Goal: Transaction & Acquisition: Purchase product/service

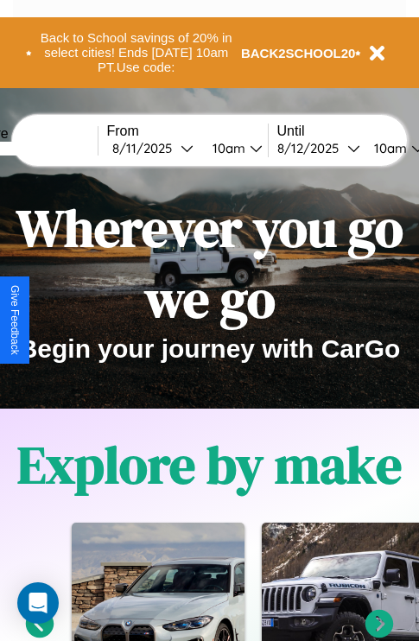
scroll to position [2093, 0]
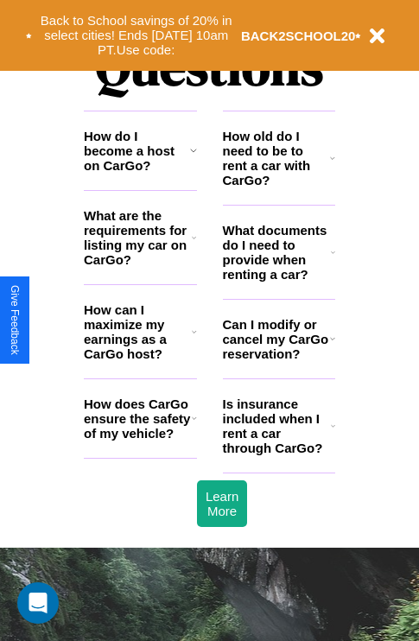
click at [193, 157] on icon at bounding box center [193, 150] width 7 height 14
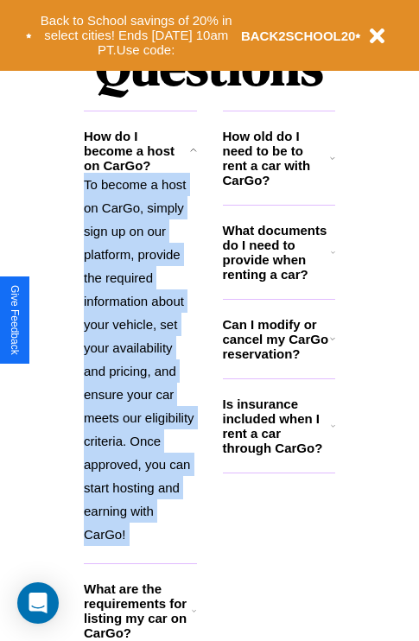
scroll to position [266, 0]
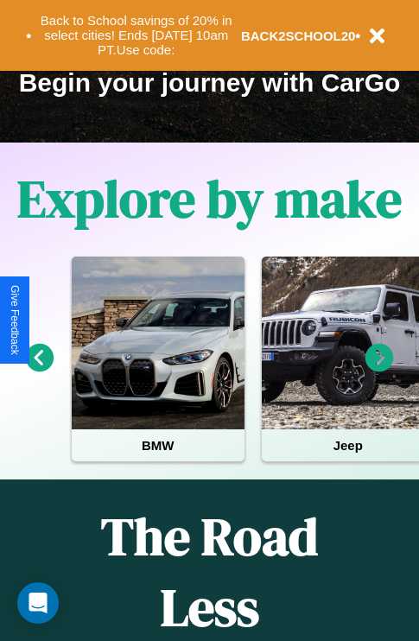
click at [379, 370] on icon at bounding box center [379, 358] width 29 height 29
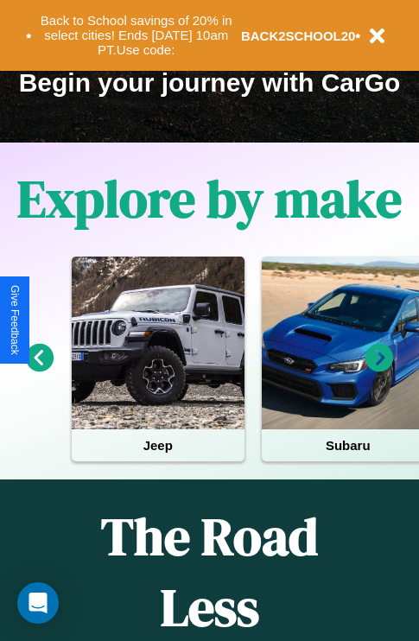
click at [39, 370] on icon at bounding box center [40, 358] width 29 height 29
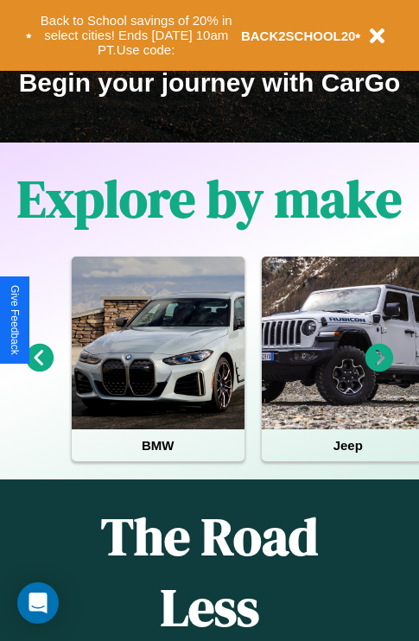
click at [379, 370] on icon at bounding box center [379, 358] width 29 height 29
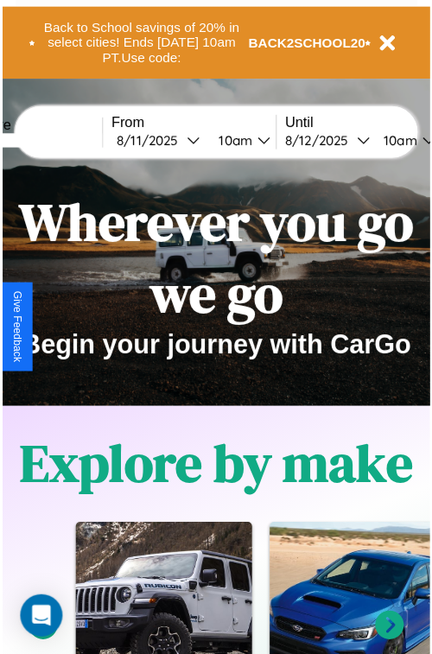
scroll to position [0, 0]
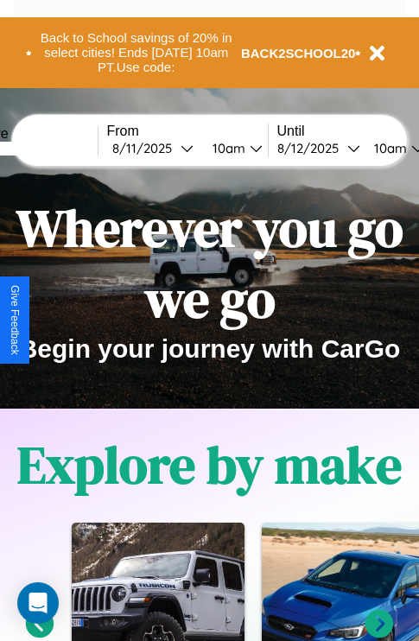
click at [59, 148] on input "text" at bounding box center [33, 149] width 130 height 14
type input "**********"
click at [173, 148] on div "8 / 11 / 2025" at bounding box center [146, 148] width 68 height 16
select select "*"
select select "****"
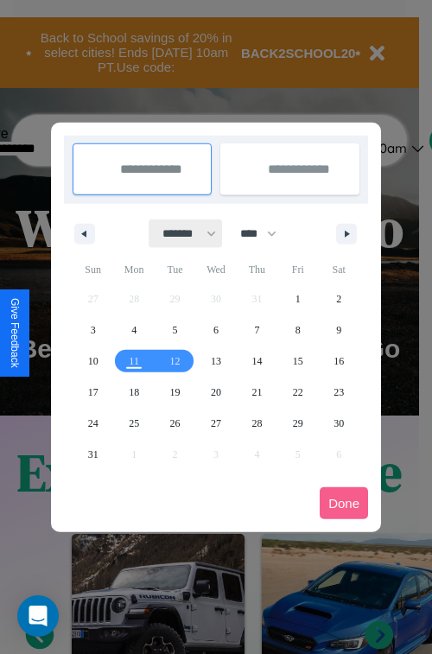
click at [181, 233] on select "******* ******** ***** ***** *** **** **** ****** ********* ******* ******** **…" at bounding box center [185, 233] width 73 height 29
select select "*"
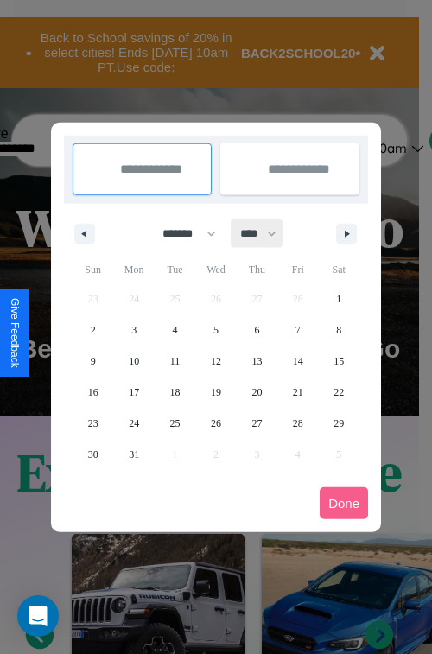
click at [266, 233] on select "**** **** **** **** **** **** **** **** **** **** **** **** **** **** **** ****…" at bounding box center [258, 233] width 52 height 29
select select "****"
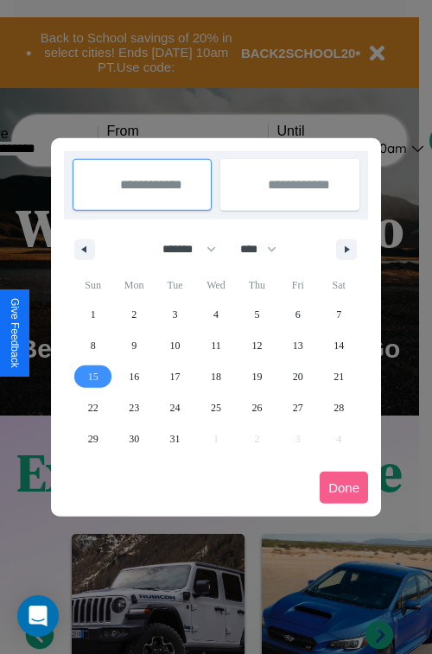
click at [92, 376] on span "15" at bounding box center [93, 376] width 10 height 31
type input "**********"
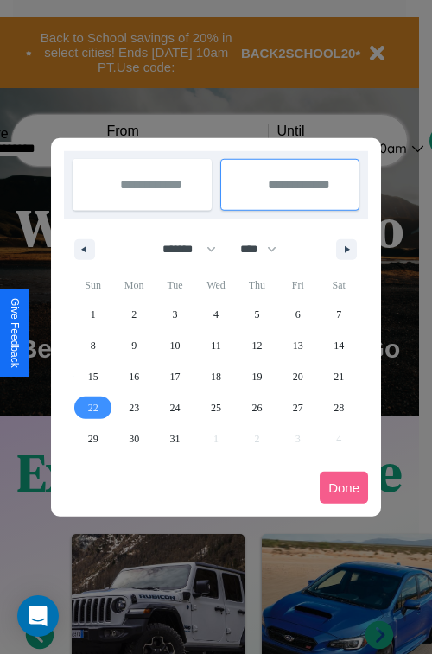
click at [92, 407] on span "22" at bounding box center [93, 407] width 10 height 31
type input "**********"
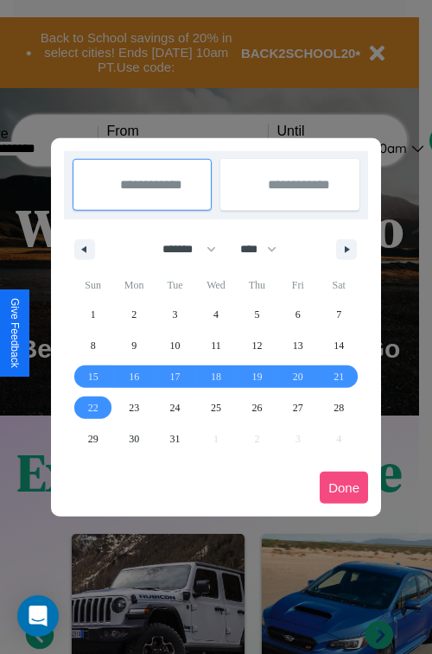
click at [344, 487] on button "Done" at bounding box center [344, 488] width 48 height 32
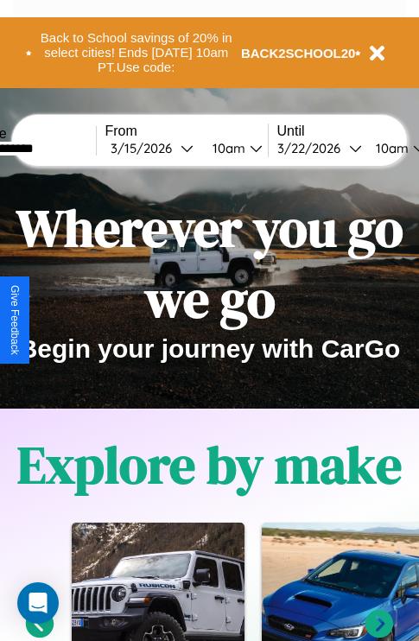
click at [247, 148] on div "10am" at bounding box center [227, 148] width 46 height 16
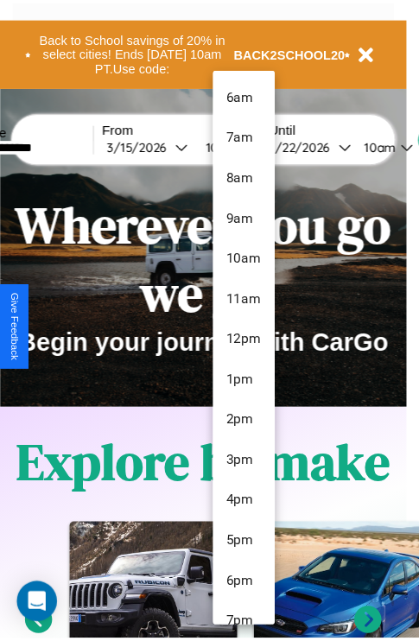
scroll to position [58, 0]
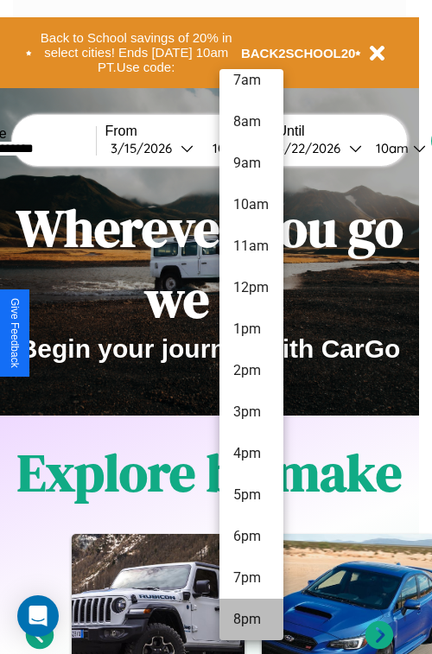
click at [251, 619] on li "8pm" at bounding box center [251, 619] width 64 height 41
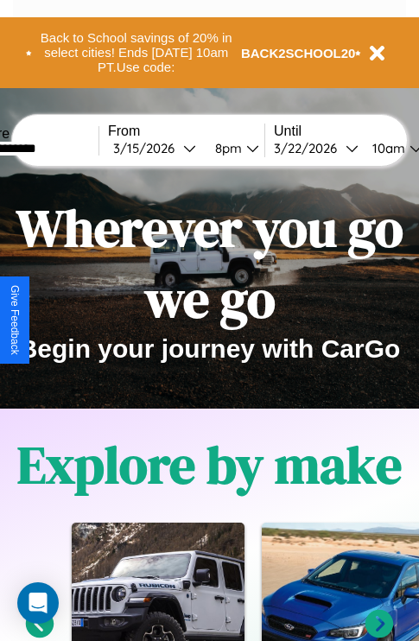
scroll to position [0, 62]
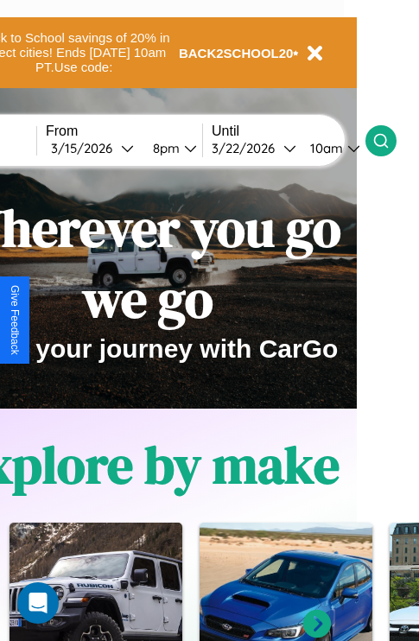
click at [390, 140] on icon at bounding box center [380, 140] width 17 height 17
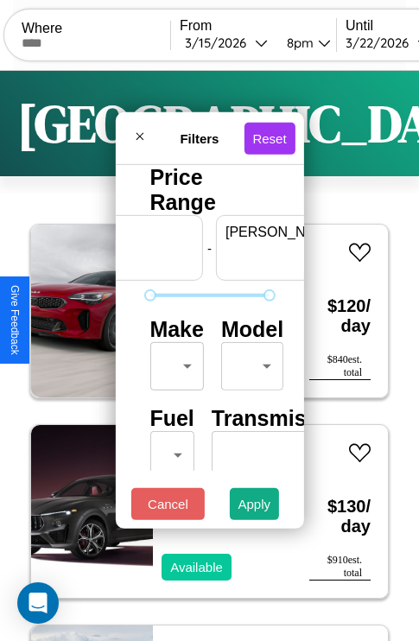
scroll to position [0, 107]
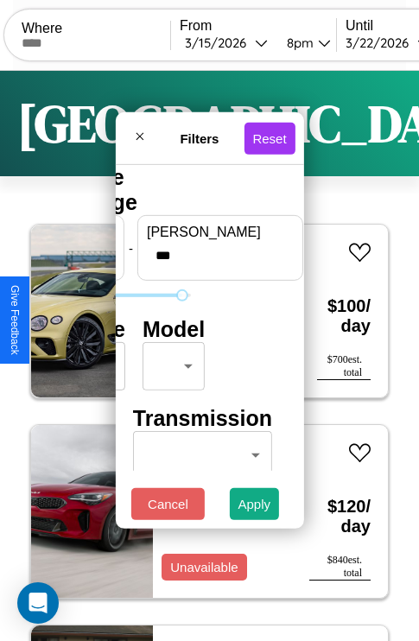
type input "***"
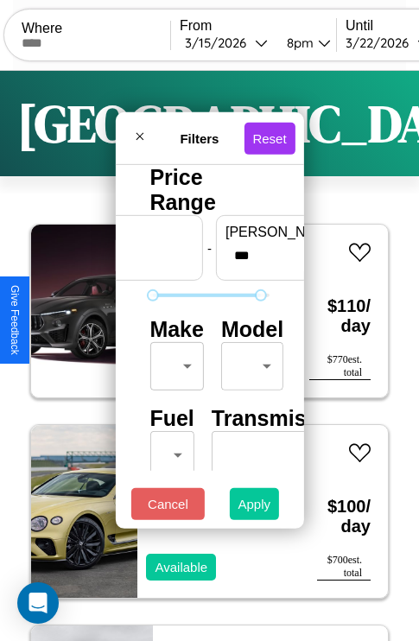
type input "**"
click at [255, 508] on button "Apply" at bounding box center [255, 504] width 50 height 32
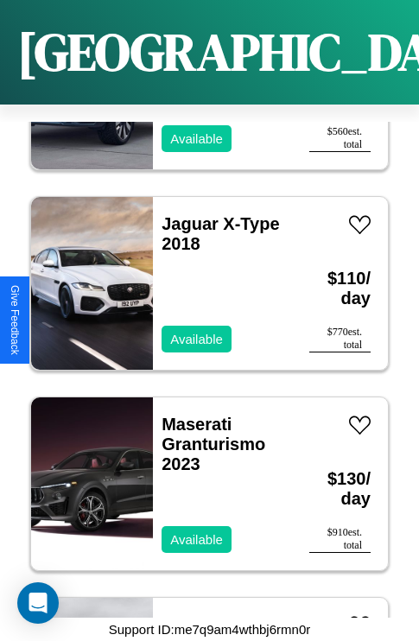
scroll to position [2670, 0]
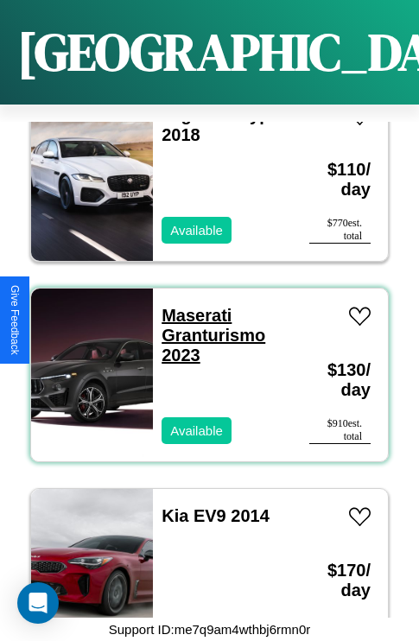
click at [191, 306] on link "Maserati Granturismo 2023" at bounding box center [214, 335] width 104 height 59
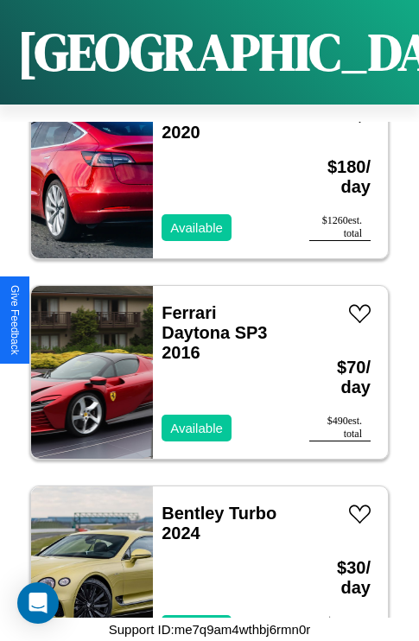
scroll to position [466, 0]
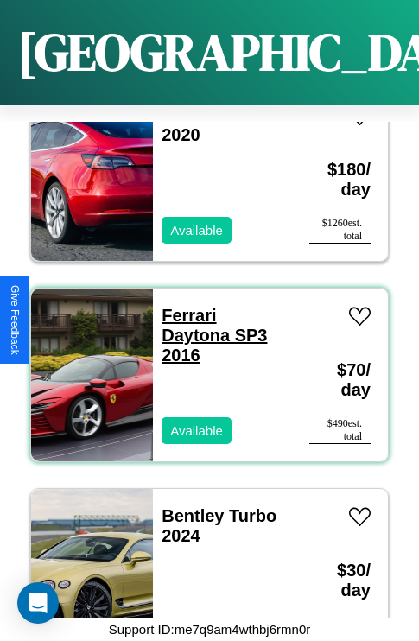
click at [183, 306] on link "Ferrari Daytona SP3 2016" at bounding box center [214, 335] width 105 height 59
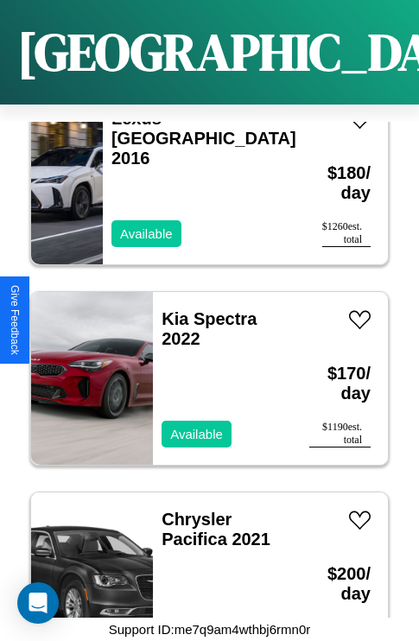
scroll to position [3472, 0]
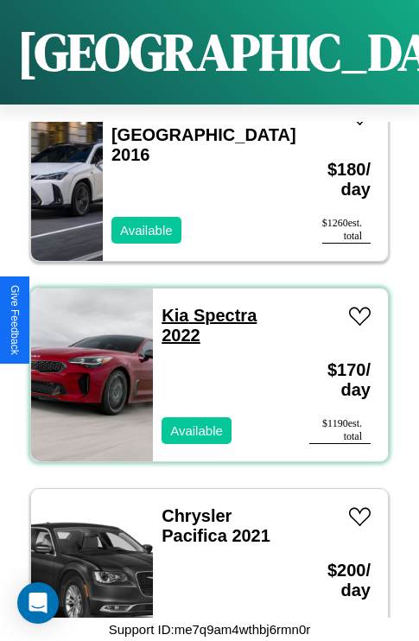
click at [169, 306] on link "Kia Spectra 2022" at bounding box center [209, 325] width 95 height 39
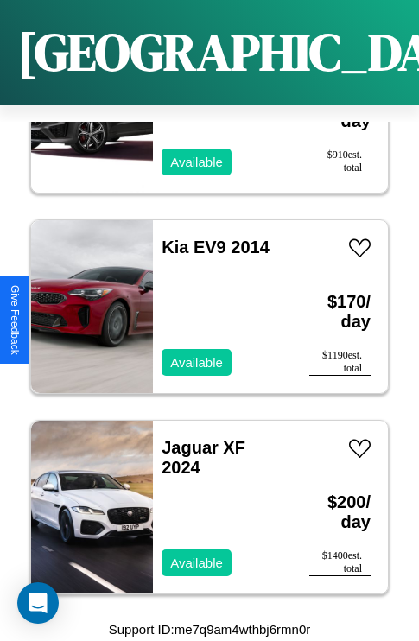
scroll to position [3673, 0]
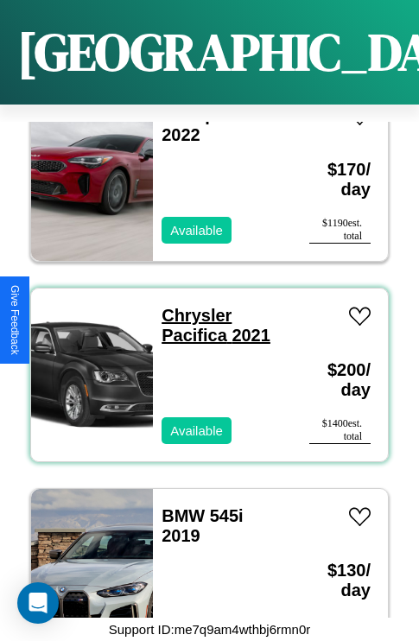
click at [191, 306] on link "Chrysler Pacifica 2021" at bounding box center [216, 325] width 109 height 39
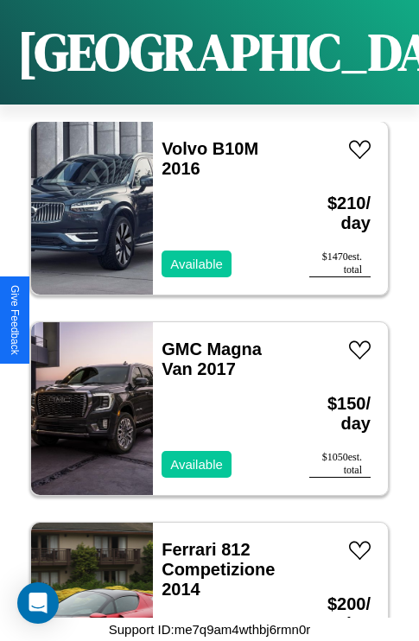
scroll to position [7080, 0]
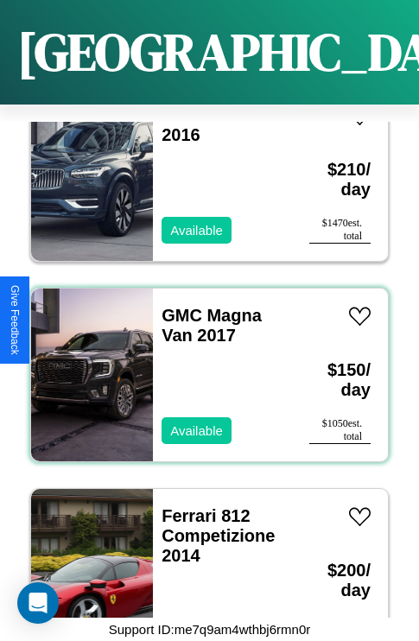
click at [203, 365] on div "GMC Magna Van 2017 Available" at bounding box center [222, 375] width 139 height 173
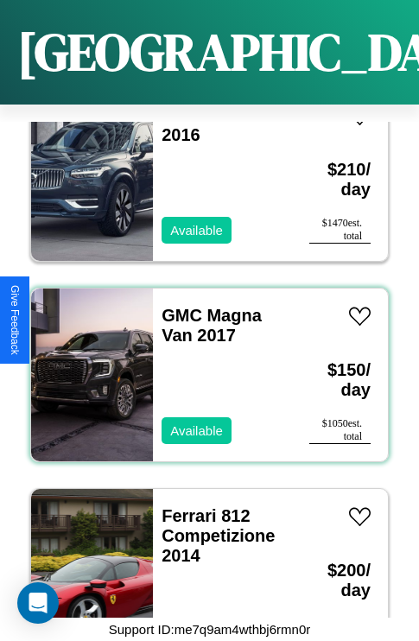
click at [203, 365] on div "GMC Magna Van 2017 Available" at bounding box center [222, 375] width 139 height 173
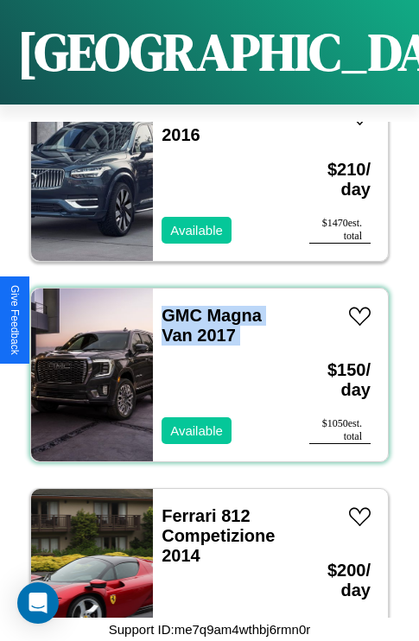
click at [203, 365] on div "GMC Magna Van 2017 Available" at bounding box center [222, 375] width 139 height 173
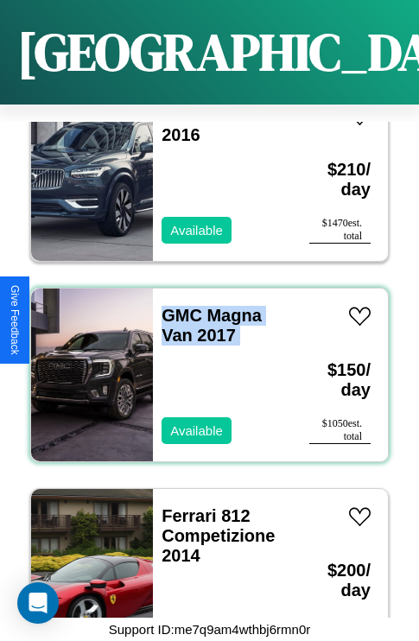
click at [203, 365] on div "GMC Magna Van 2017 Available" at bounding box center [222, 375] width 139 height 173
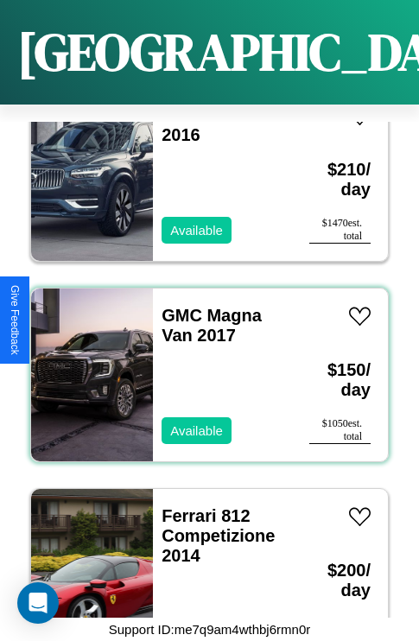
click at [203, 365] on div "GMC Magna Van 2017 Available" at bounding box center [222, 375] width 139 height 173
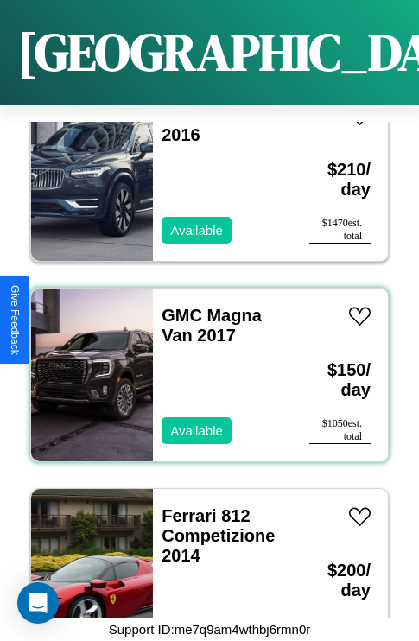
click at [203, 365] on div "GMC Magna Van 2017 Available" at bounding box center [222, 375] width 139 height 173
click at [176, 306] on link "GMC Magna Van 2017" at bounding box center [212, 325] width 100 height 39
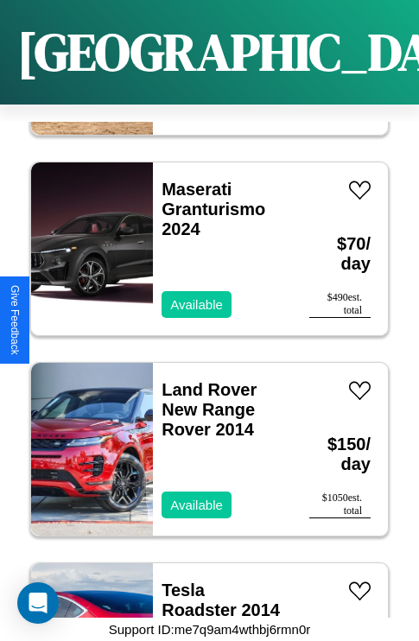
scroll to position [7882, 0]
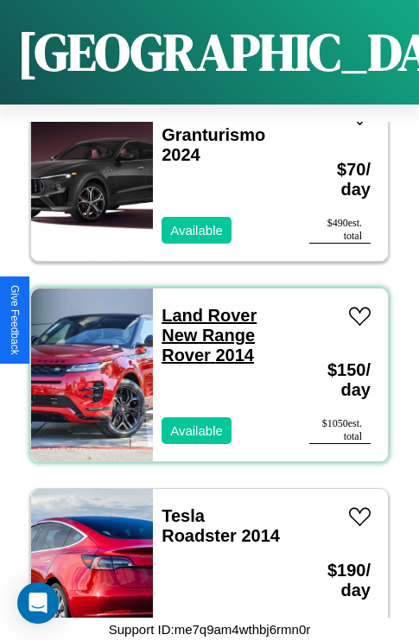
click at [204, 306] on link "Land Rover New Range Rover 2014" at bounding box center [209, 335] width 95 height 59
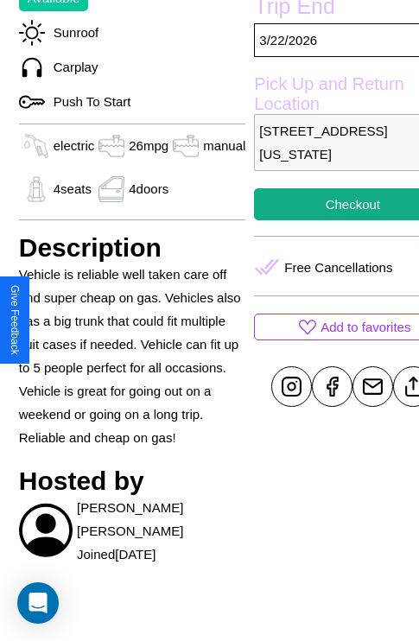
scroll to position [634, 52]
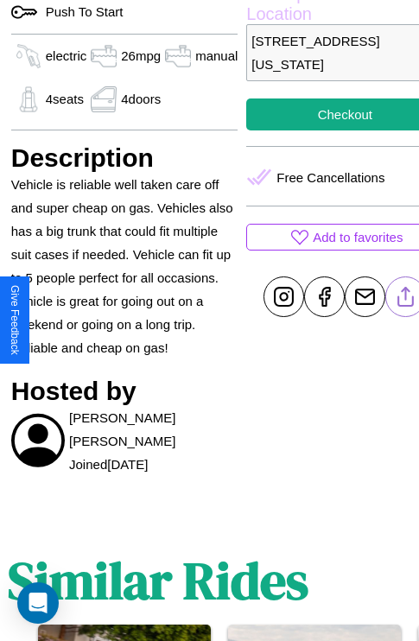
click at [406, 300] on line at bounding box center [406, 294] width 0 height 12
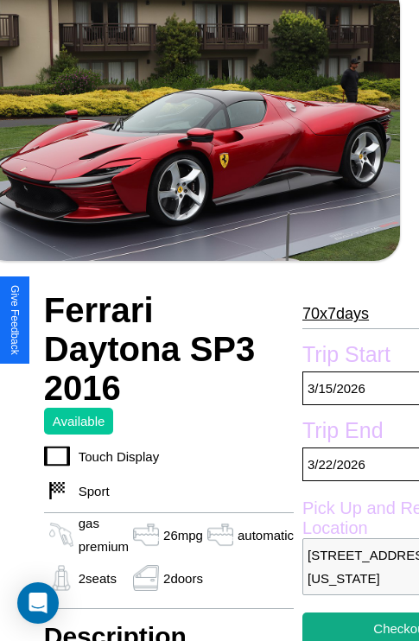
scroll to position [419, 92]
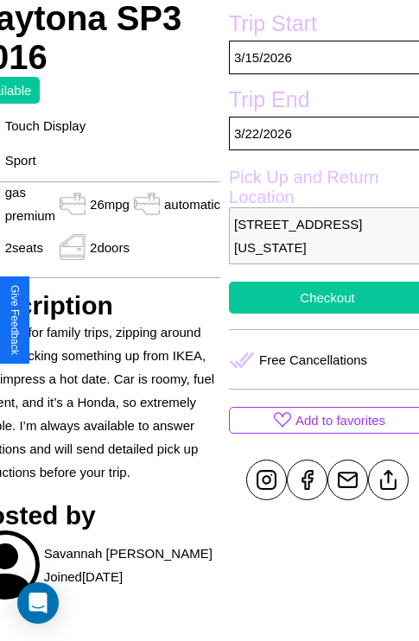
click at [320, 314] on button "Checkout" at bounding box center [327, 298] width 197 height 32
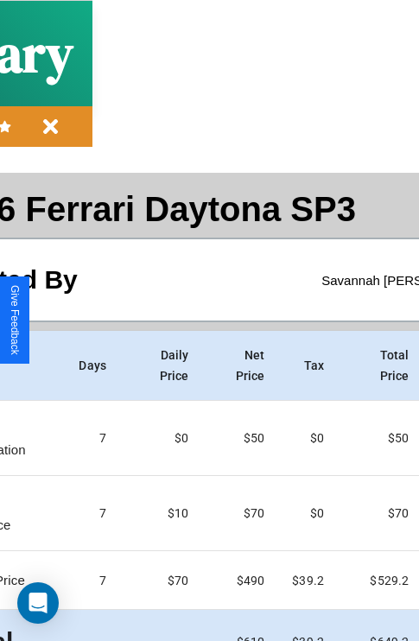
scroll to position [92, 198]
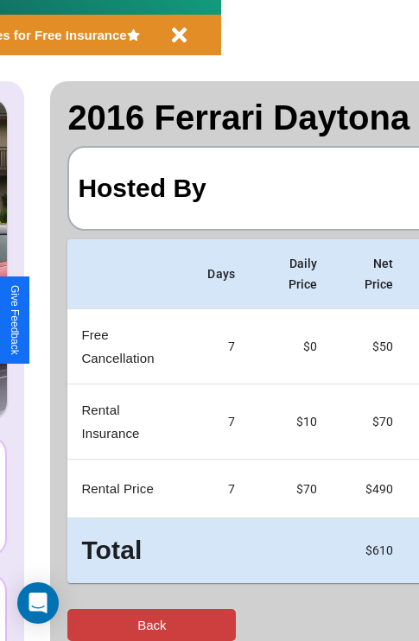
click at [84, 625] on button "Back" at bounding box center [151, 625] width 168 height 32
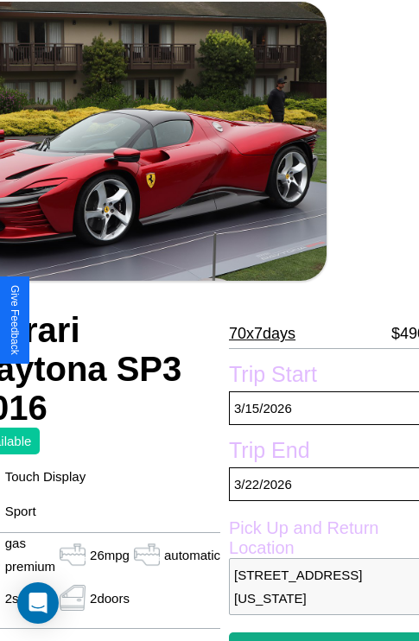
scroll to position [82, 92]
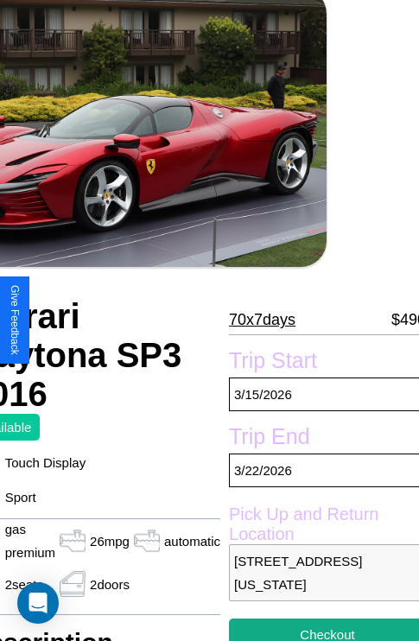
click at [261, 320] on p "70 x 7 days" at bounding box center [262, 320] width 67 height 28
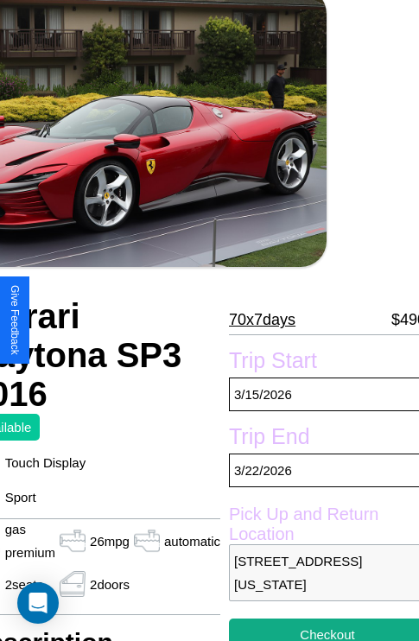
click at [261, 320] on p "70 x 7 days" at bounding box center [262, 320] width 67 height 28
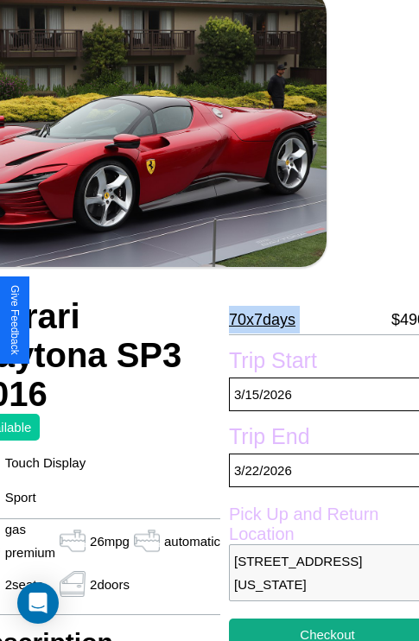
click at [261, 320] on p "70 x 7 days" at bounding box center [262, 320] width 67 height 28
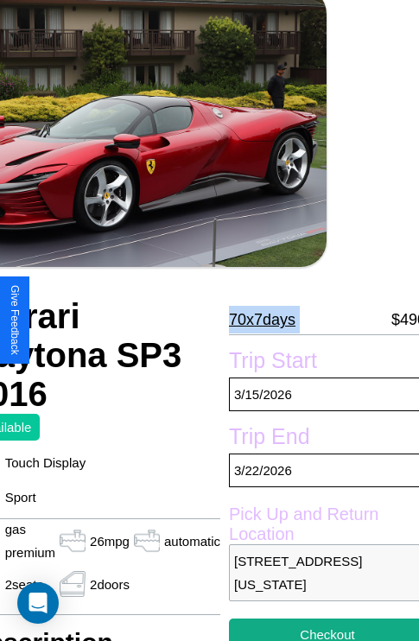
click at [261, 320] on p "70 x 7 days" at bounding box center [262, 320] width 67 height 28
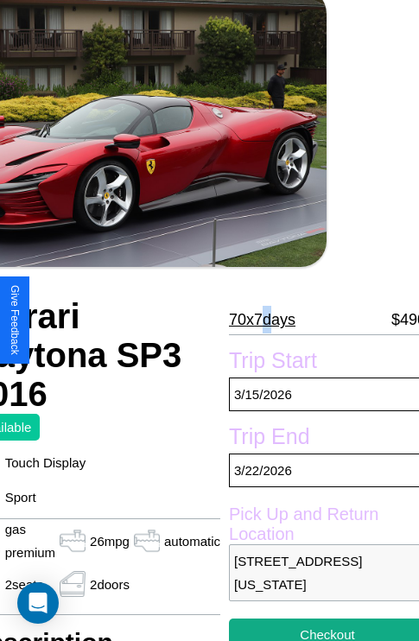
click at [261, 320] on p "70 x 7 days" at bounding box center [262, 320] width 67 height 28
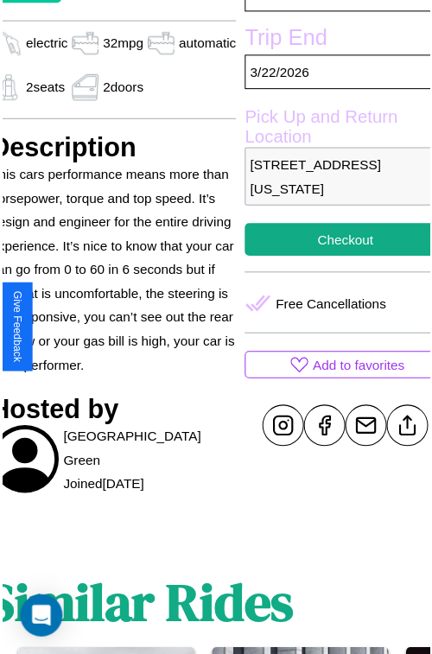
scroll to position [577, 83]
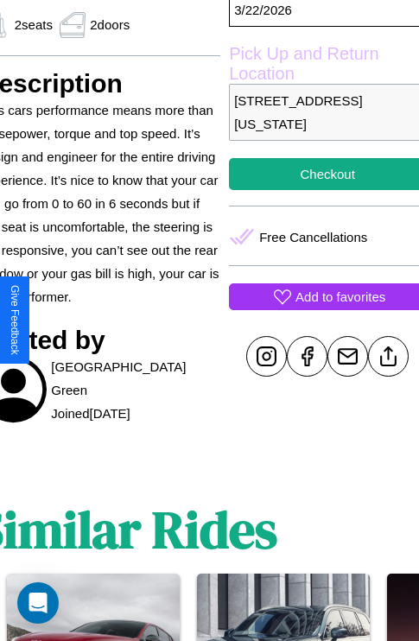
click at [320, 308] on p "Add to favorites" at bounding box center [340, 296] width 90 height 23
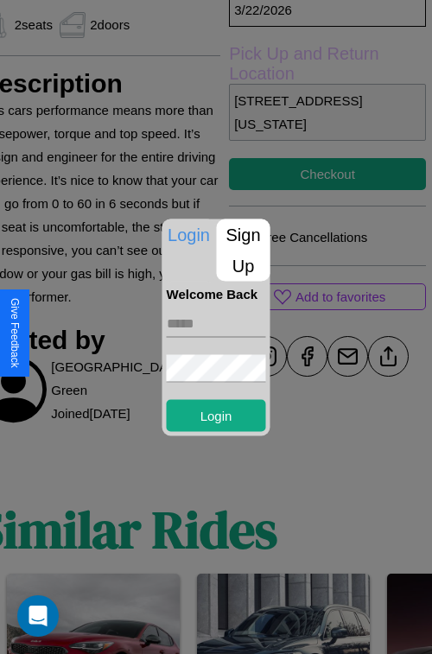
click at [243, 250] on p "Sign Up" at bounding box center [244, 250] width 54 height 62
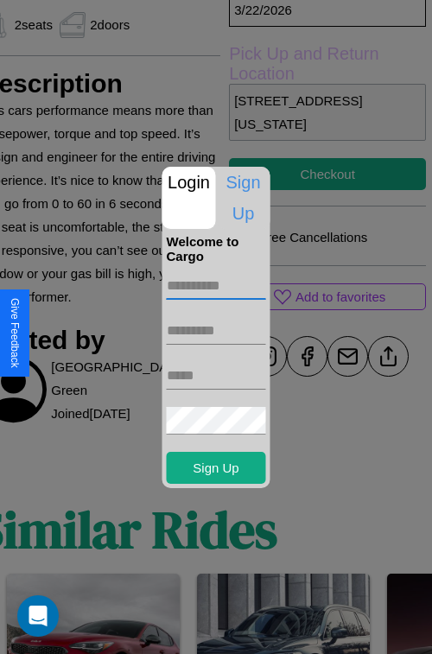
click at [216, 285] on input "text" at bounding box center [216, 286] width 99 height 28
type input "********"
click at [216, 330] on input "text" at bounding box center [216, 331] width 99 height 28
type input "******"
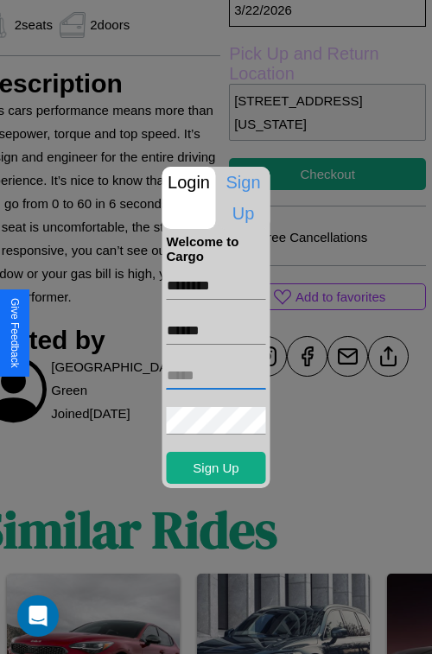
click at [216, 375] on input "text" at bounding box center [216, 376] width 99 height 28
type input "**********"
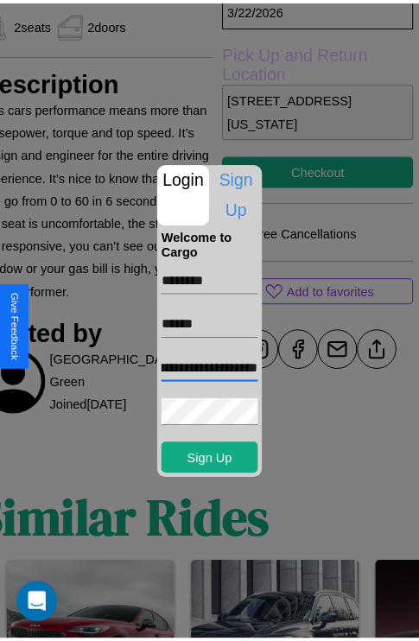
scroll to position [0, 0]
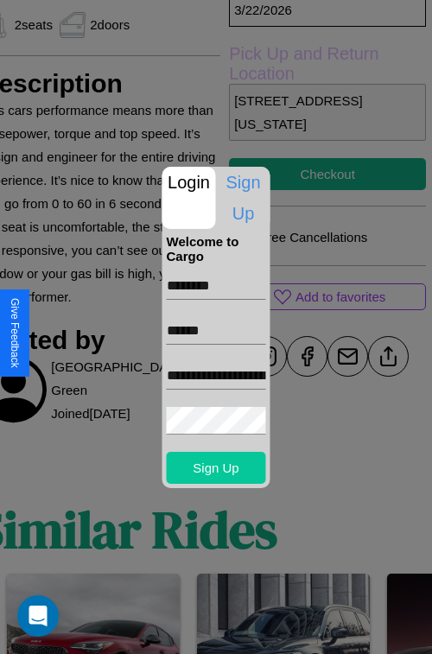
click at [216, 467] on button "Sign Up" at bounding box center [216, 468] width 99 height 32
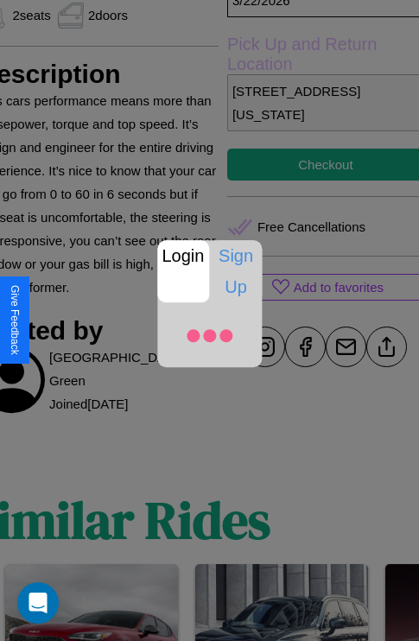
scroll to position [577, 83]
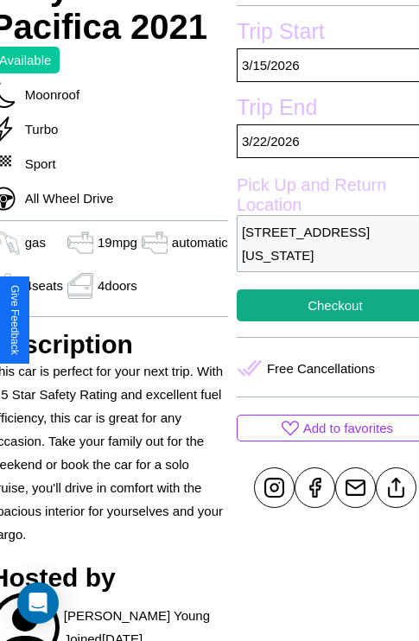
scroll to position [454, 73]
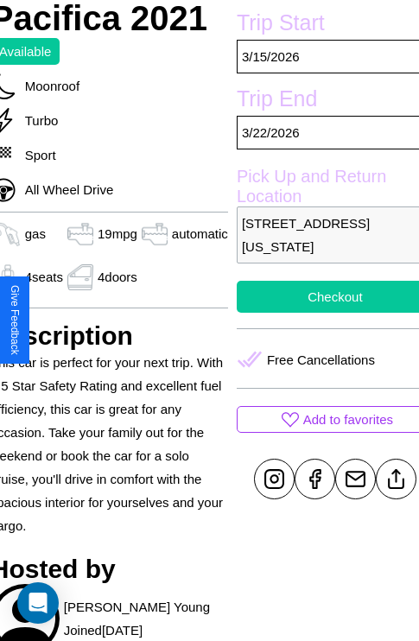
click at [321, 313] on button "Checkout" at bounding box center [335, 297] width 197 height 32
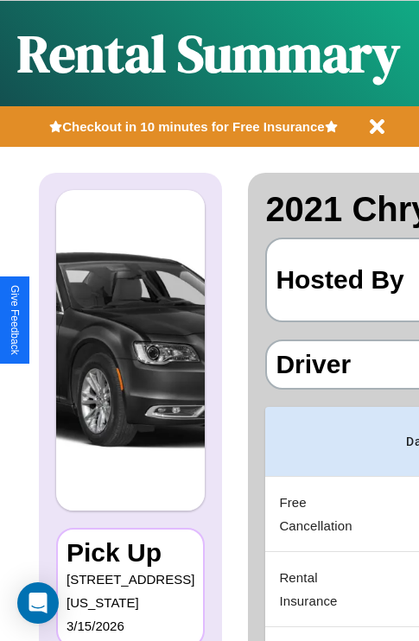
scroll to position [0, 327]
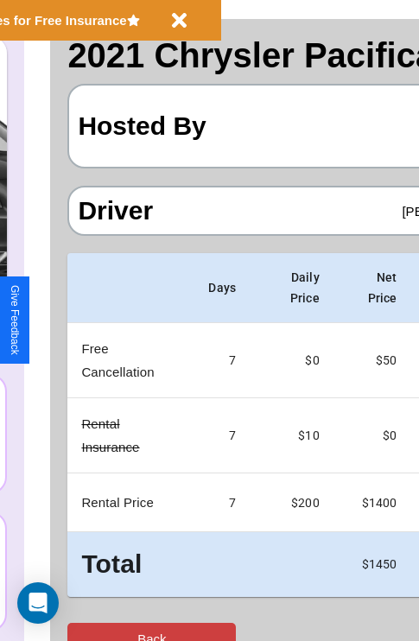
click at [84, 625] on button "Back" at bounding box center [151, 639] width 168 height 32
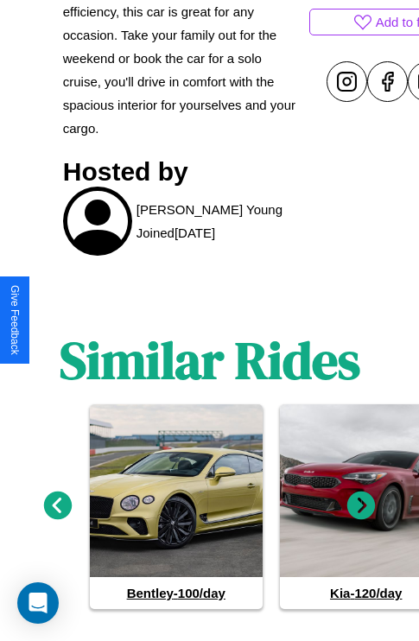
scroll to position [878, 0]
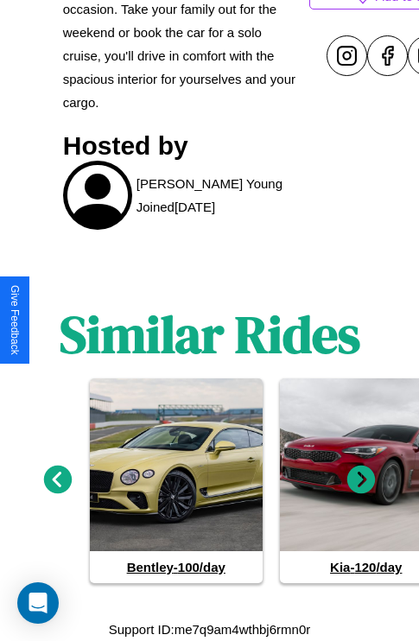
click at [361, 480] on icon at bounding box center [361, 480] width 29 height 29
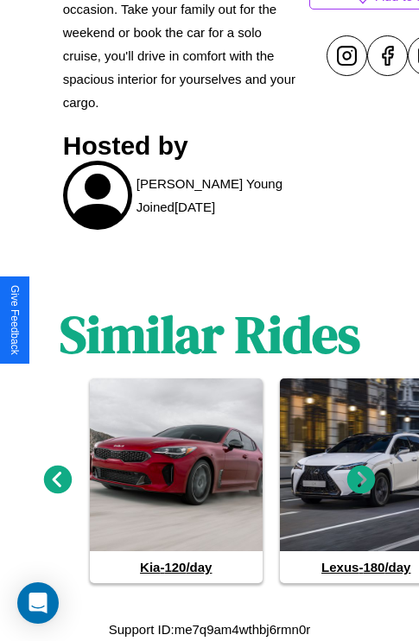
click at [361, 480] on icon at bounding box center [361, 480] width 29 height 29
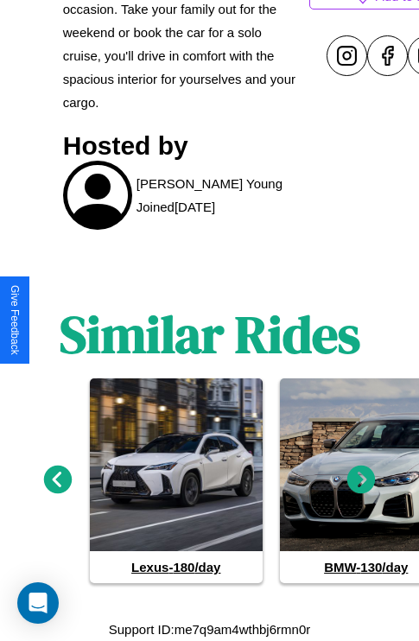
click at [361, 480] on icon at bounding box center [361, 480] width 29 height 29
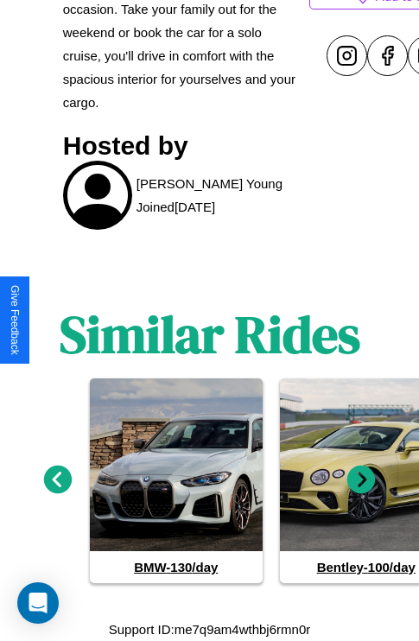
click at [361, 480] on icon at bounding box center [361, 480] width 29 height 29
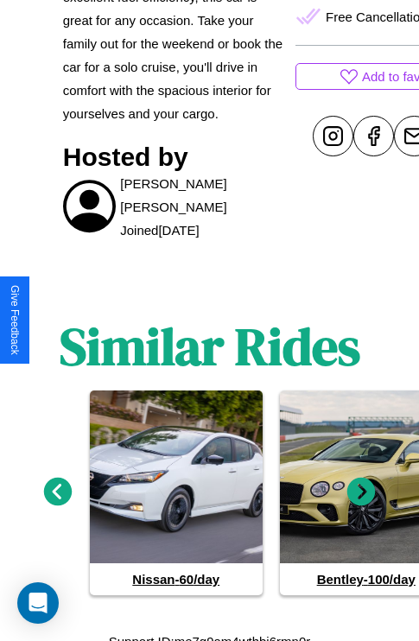
scroll to position [808, 0]
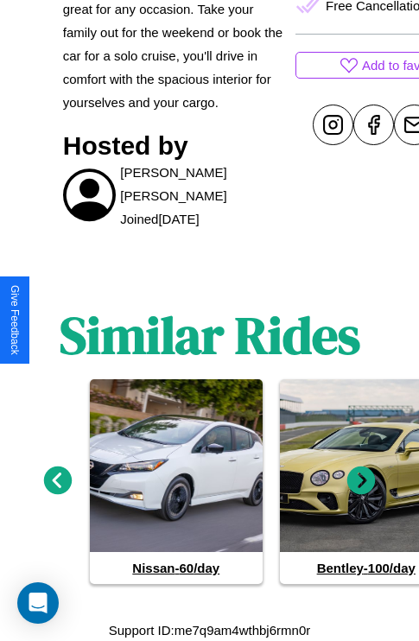
click at [57, 480] on icon at bounding box center [58, 481] width 29 height 29
